Goal: Navigation & Orientation: Understand site structure

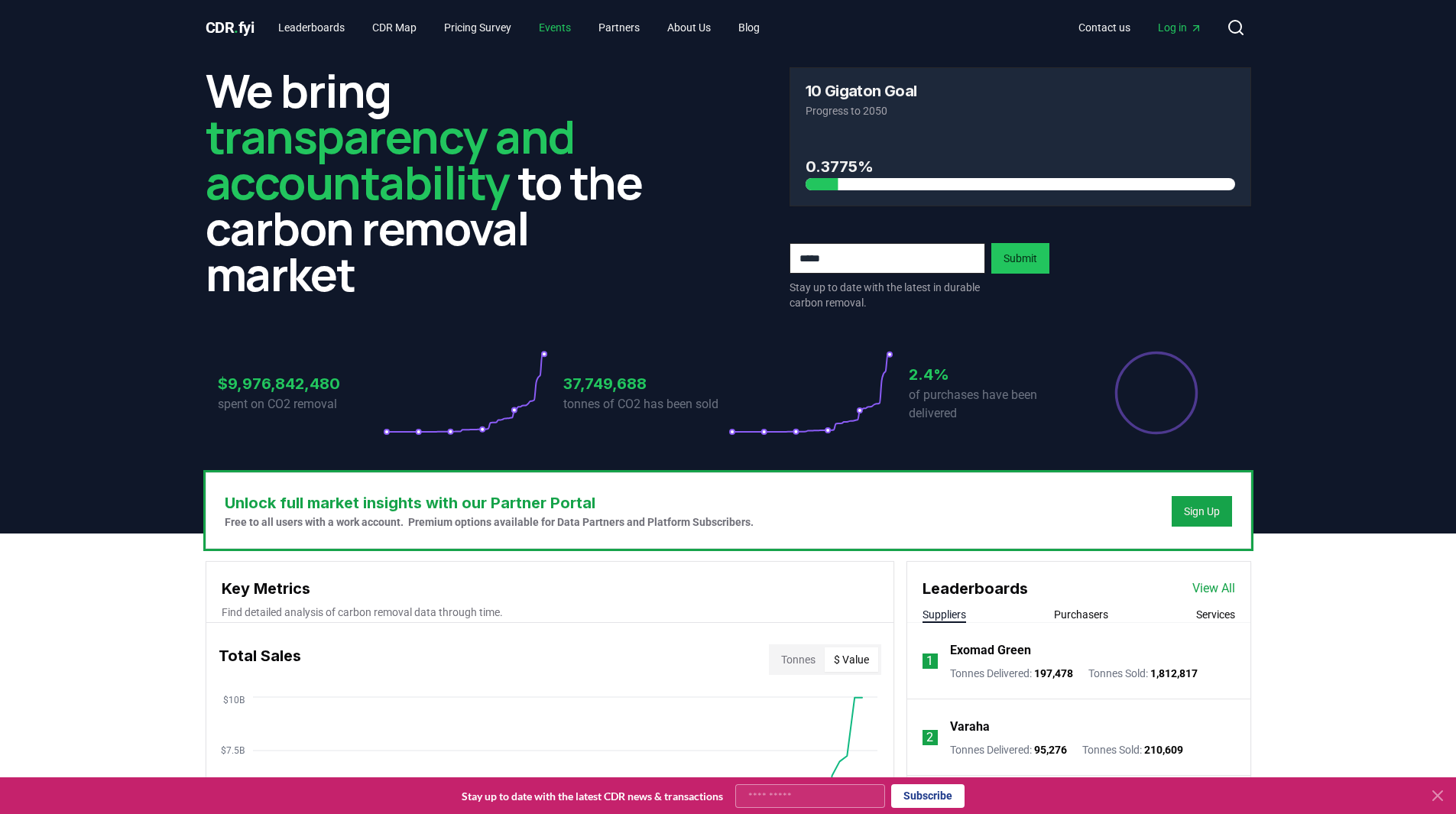
click at [567, 28] on link "Events" at bounding box center [555, 28] width 57 height 28
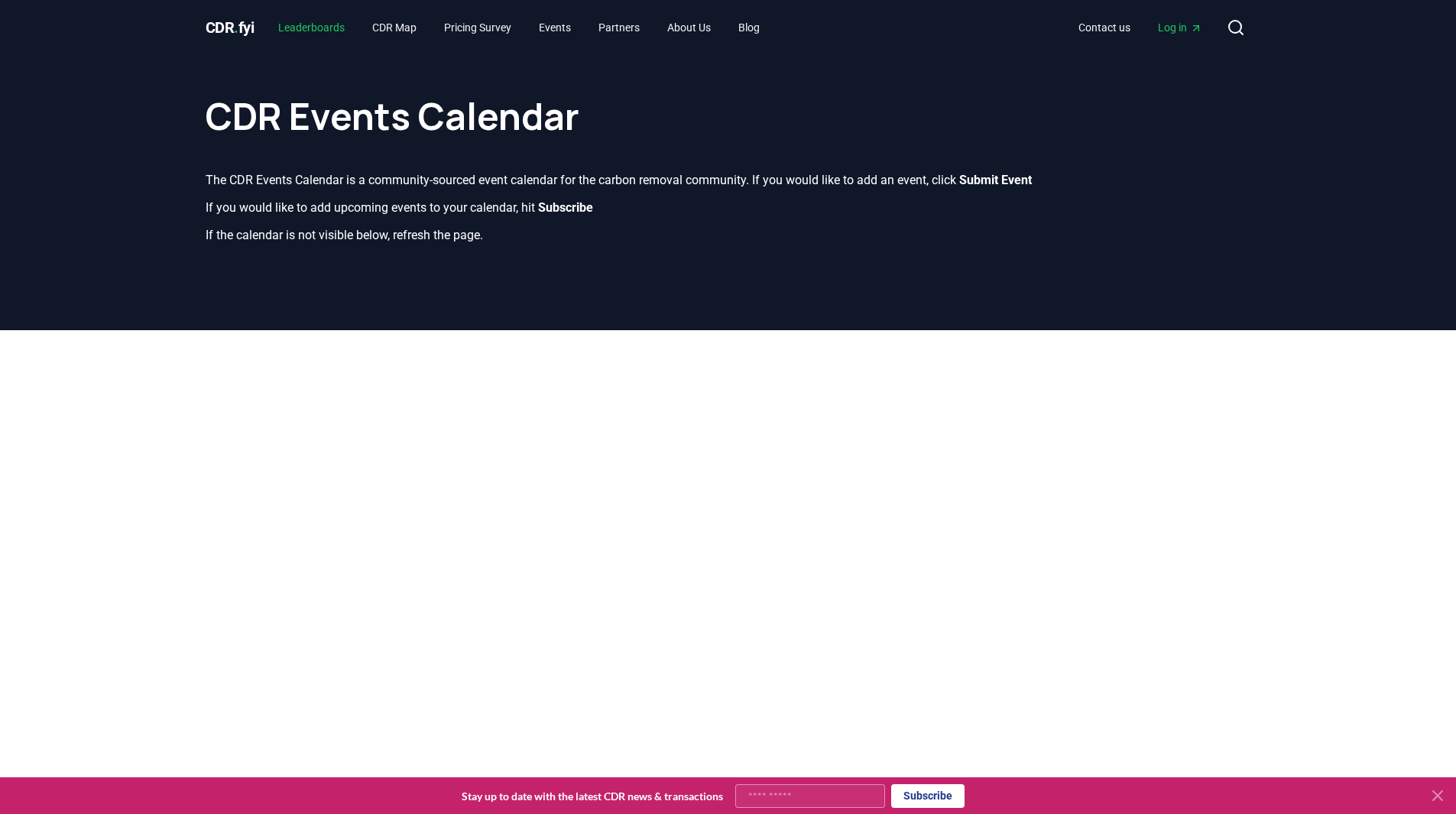
click at [323, 28] on link "Leaderboards" at bounding box center [311, 28] width 91 height 28
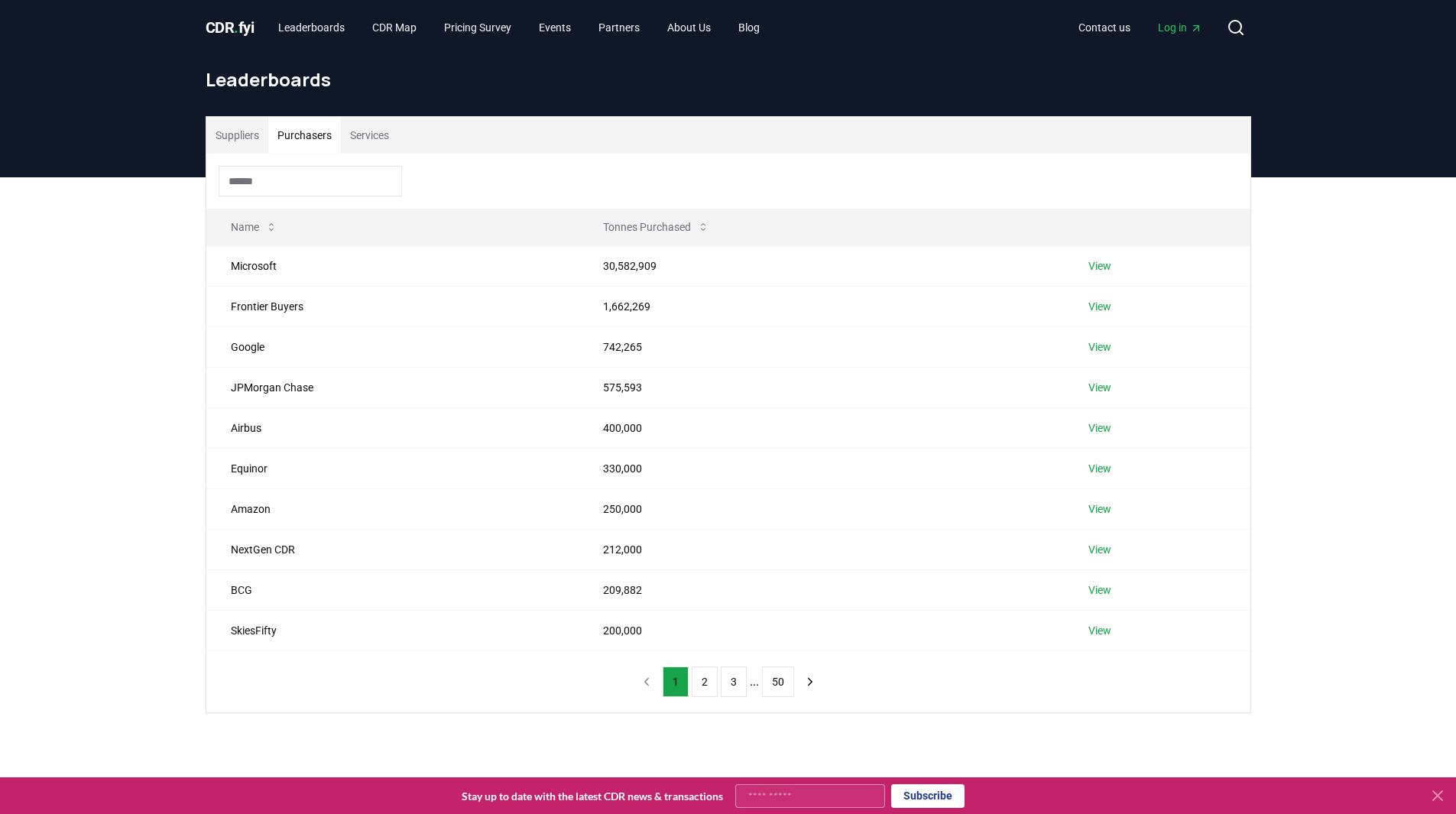
click at [307, 133] on button "Purchasers" at bounding box center [304, 135] width 72 height 37
click at [710, 684] on button "2" at bounding box center [704, 682] width 26 height 31
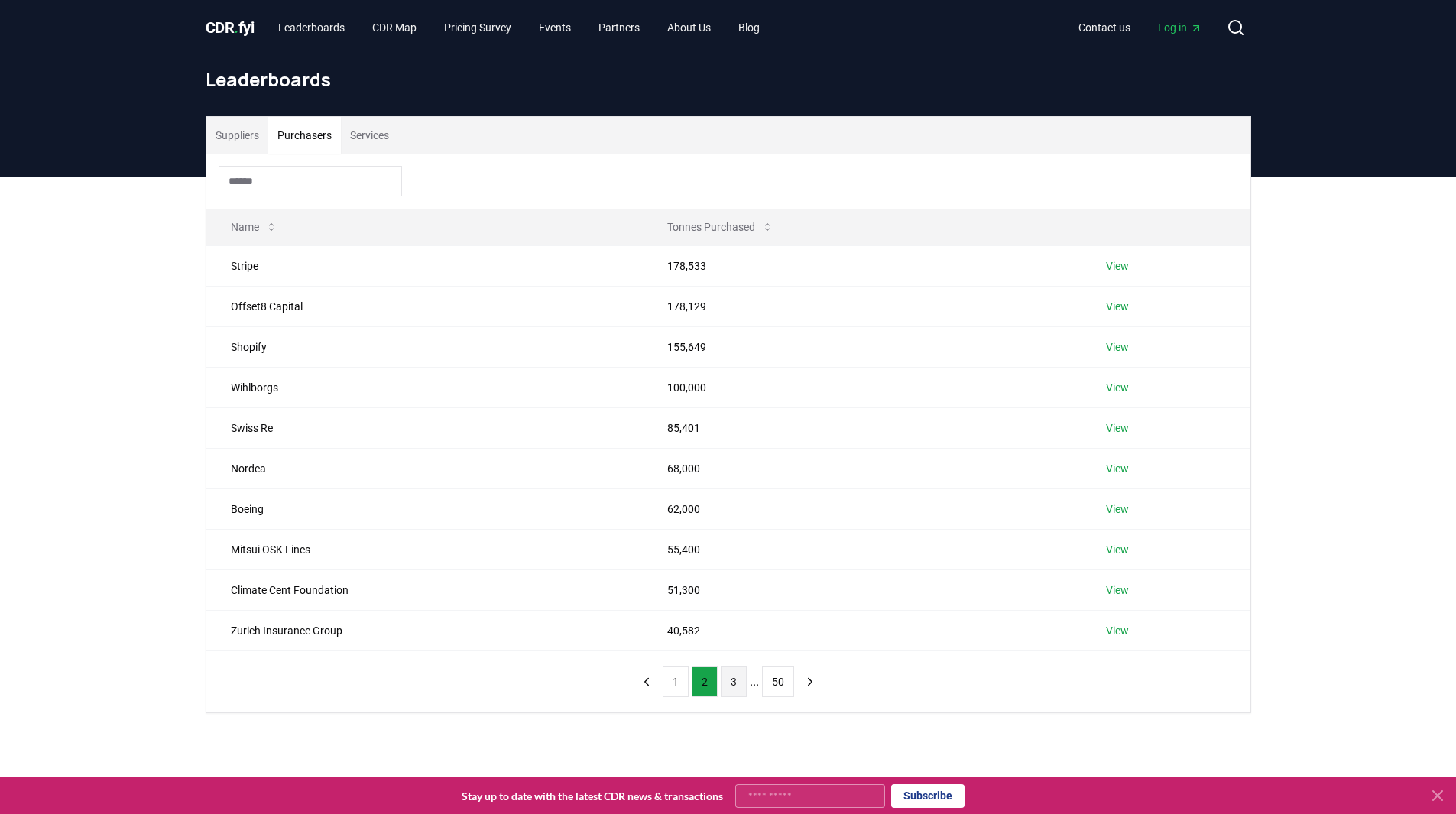
click at [728, 688] on button "3" at bounding box center [734, 682] width 26 height 31
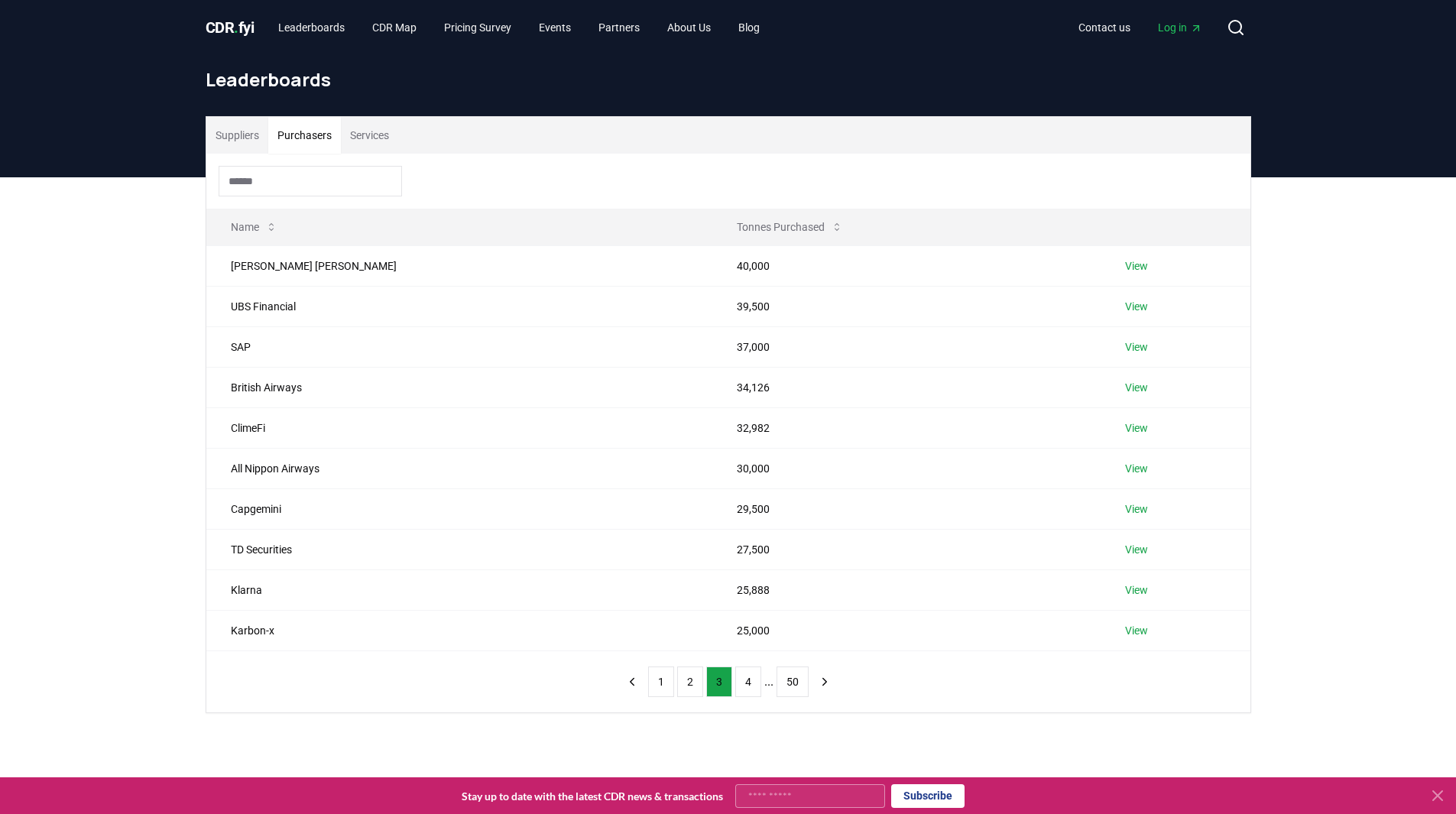
click at [374, 141] on button "Services" at bounding box center [369, 135] width 58 height 37
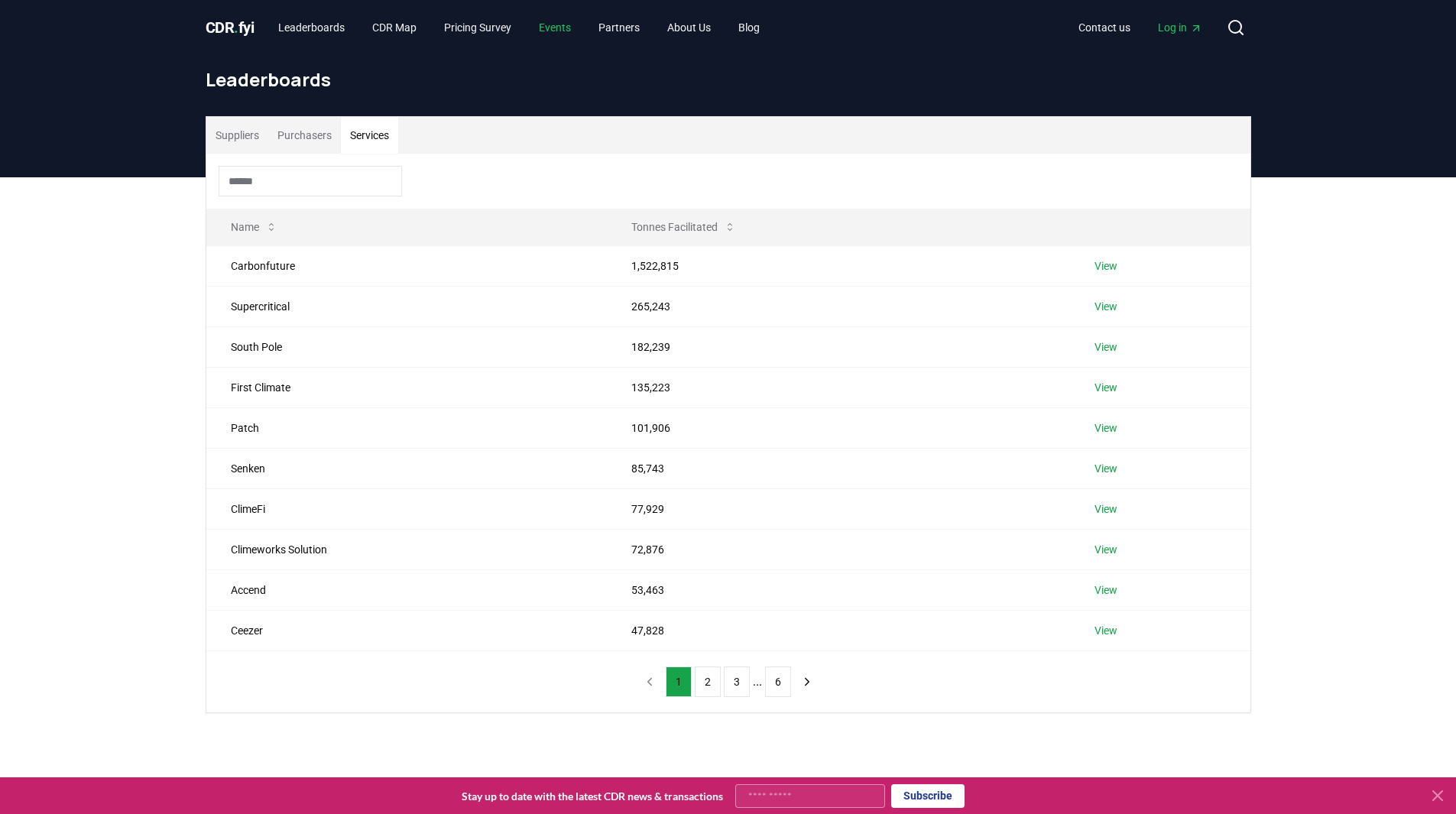
click at [568, 25] on link "Events" at bounding box center [555, 28] width 57 height 28
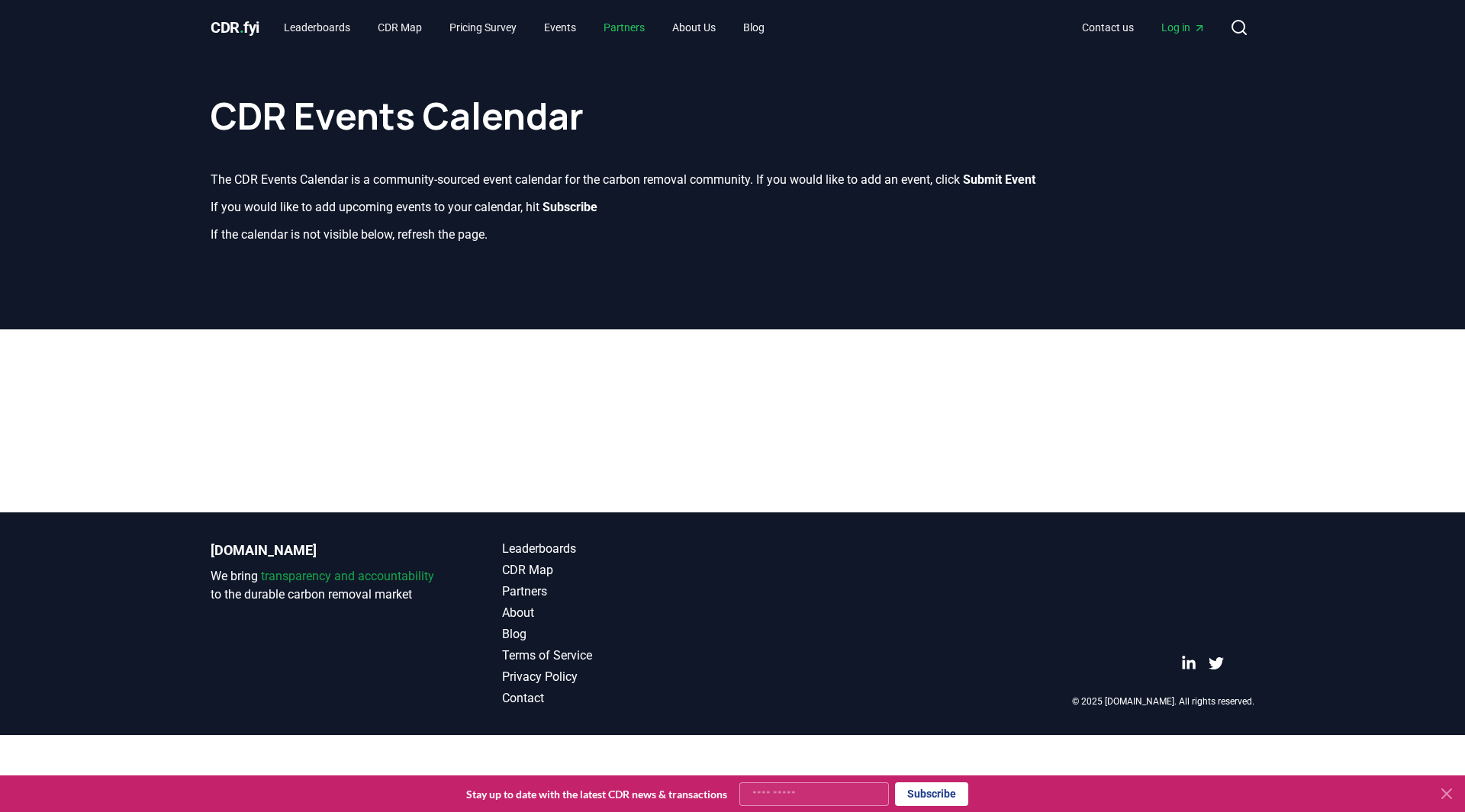
click at [629, 27] on link "Partners" at bounding box center [624, 27] width 65 height 27
